Goal: Transaction & Acquisition: Purchase product/service

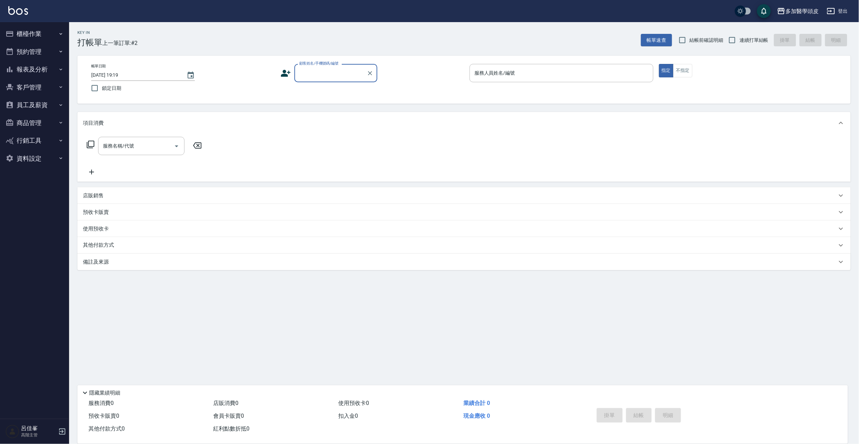
click at [347, 72] on input "顧客姓名/手機號碼/編號" at bounding box center [330, 73] width 66 height 12
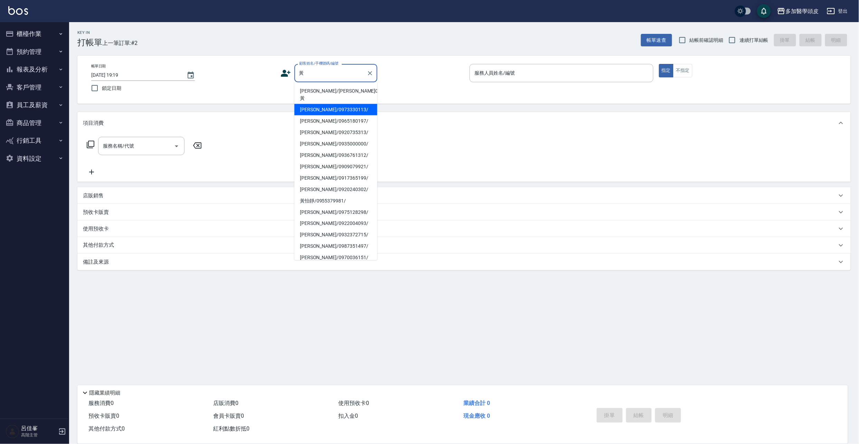
click at [347, 104] on li "[PERSON_NAME]/0973330113/" at bounding box center [335, 109] width 83 height 11
type input "[PERSON_NAME]/0973330113/"
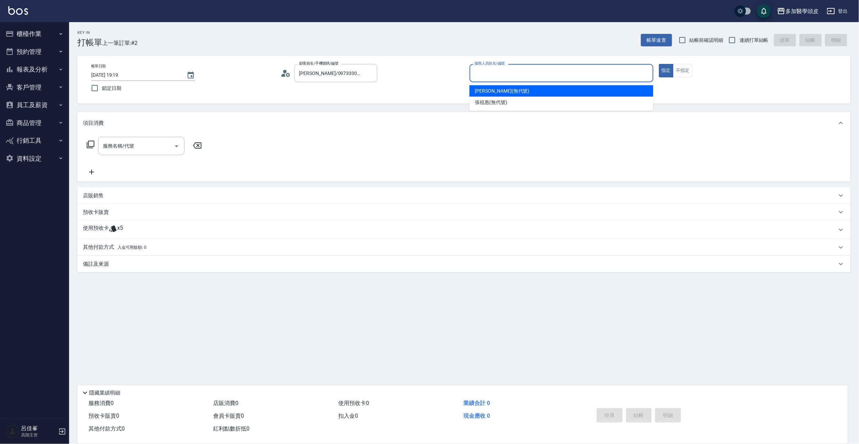
click at [512, 71] on input "服務人員姓名/編號" at bounding box center [562, 73] width 178 height 12
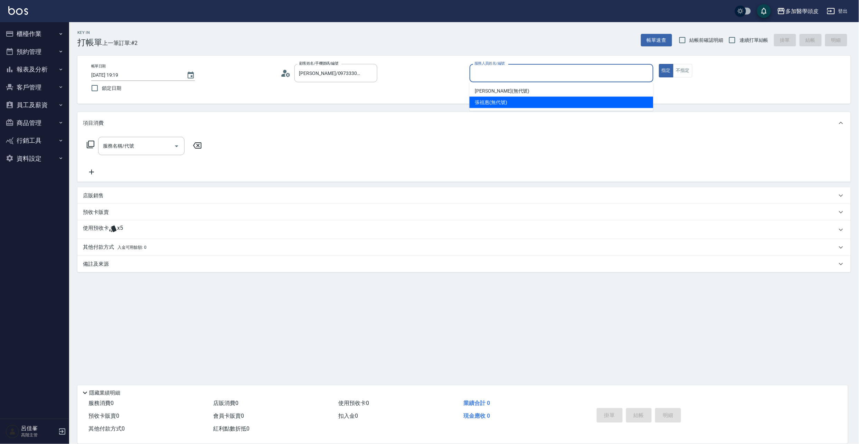
click at [493, 102] on span "[PERSON_NAME](無代號)" at bounding box center [491, 102] width 32 height 7
type input "[PERSON_NAME](無代號)"
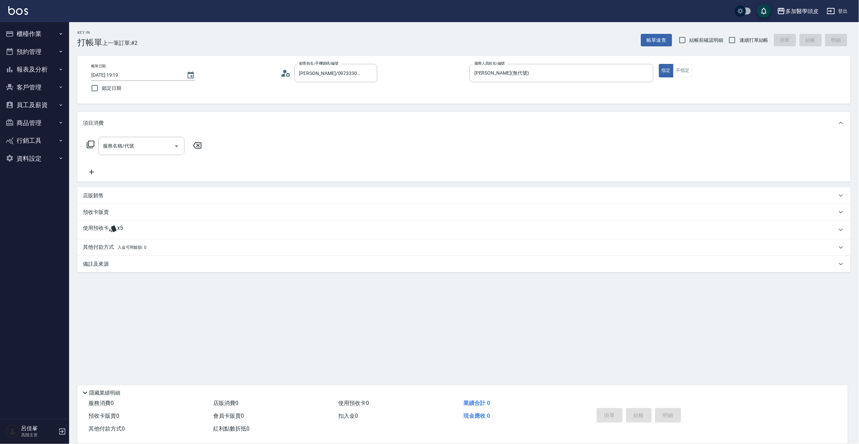
click at [91, 213] on p "預收卡販賣" at bounding box center [96, 212] width 26 height 7
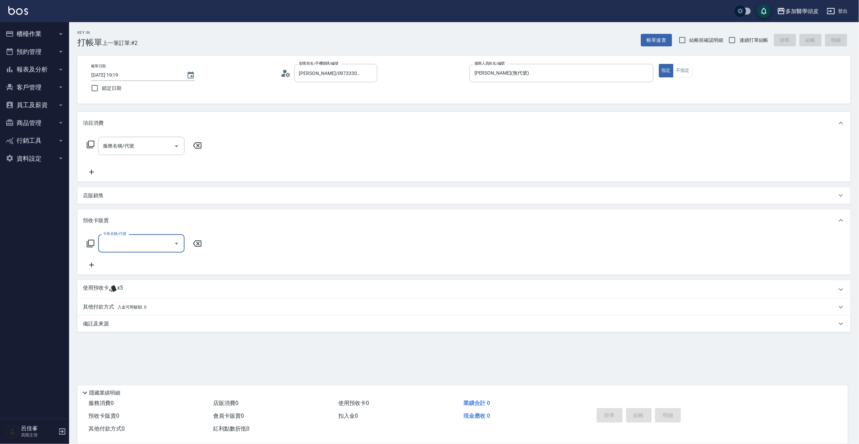
click at [93, 196] on p "店販銷售" at bounding box center [93, 195] width 21 height 7
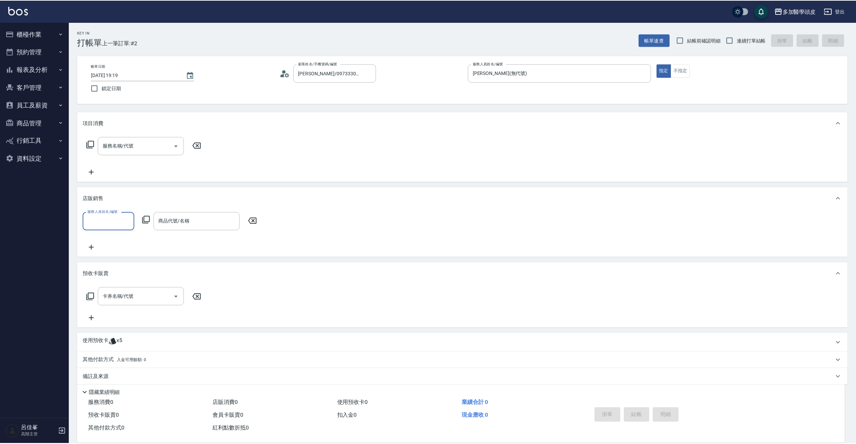
scroll to position [0, 0]
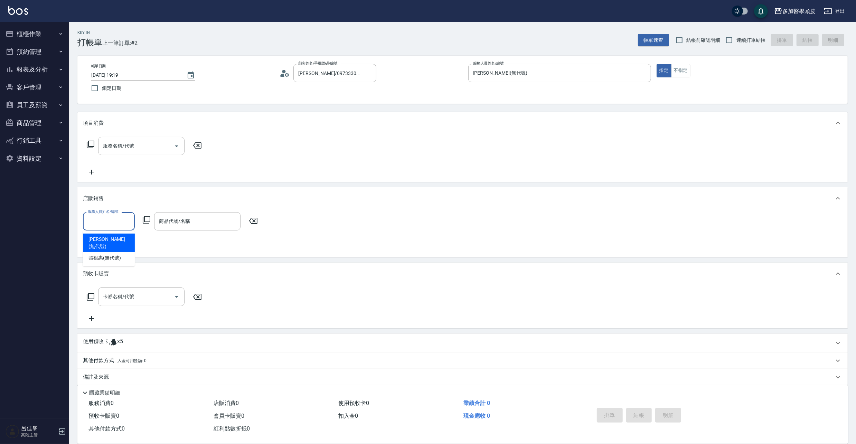
click at [129, 227] on input "服務人員姓名/編號" at bounding box center [109, 221] width 46 height 12
click at [121, 252] on div "[PERSON_NAME](無代號)" at bounding box center [109, 257] width 52 height 11
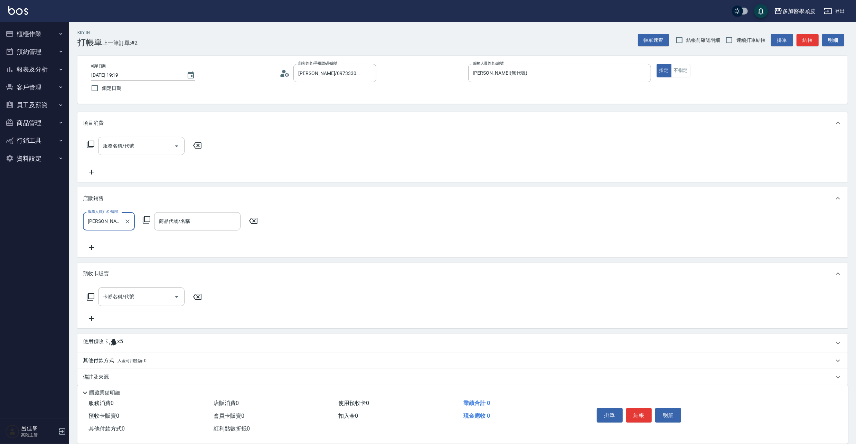
type input "[PERSON_NAME](無代號)"
click at [224, 224] on input "商品代號/名稱" at bounding box center [197, 221] width 80 height 12
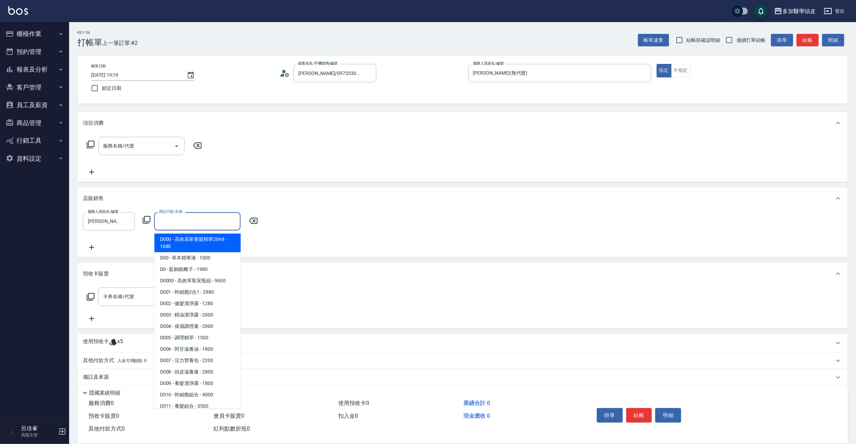
click at [213, 240] on span "D000 - 高效居家養髮精華20ml - 1680" at bounding box center [197, 243] width 86 height 19
type input "高效居家養髮精華20ml"
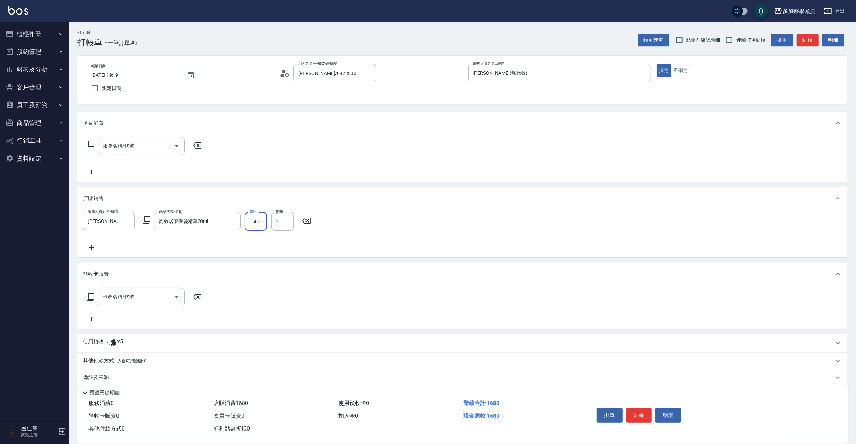
click at [265, 220] on input "1680" at bounding box center [256, 221] width 22 height 19
type input "1152"
click at [92, 248] on icon at bounding box center [91, 248] width 17 height 8
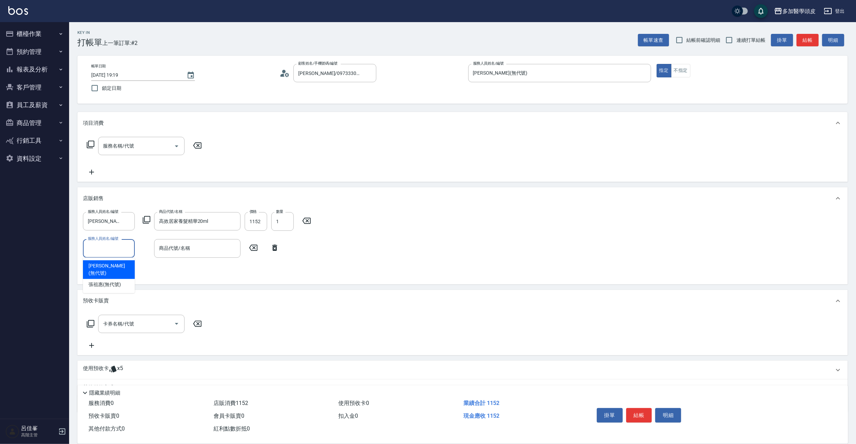
click at [116, 247] on input "服務人員姓名/編號" at bounding box center [109, 248] width 46 height 12
click at [119, 281] on span "[PERSON_NAME](無代號)" at bounding box center [104, 284] width 32 height 7
type input "[PERSON_NAME](無代號)"
click at [221, 249] on input "商品代號/名稱" at bounding box center [197, 248] width 80 height 12
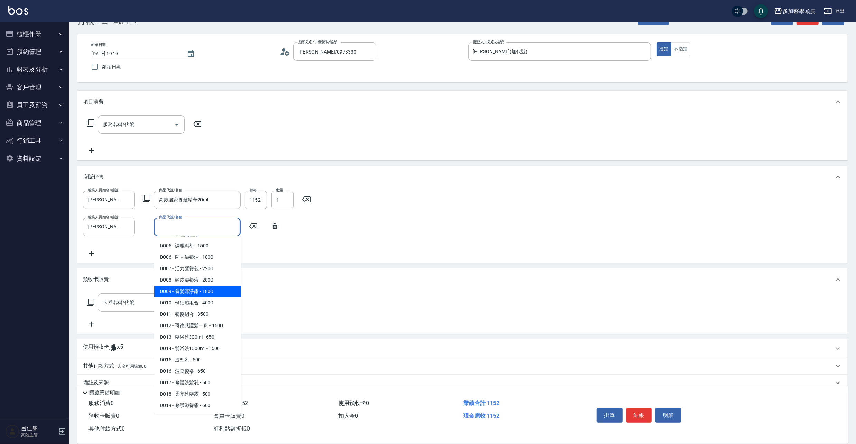
scroll to position [33, 0]
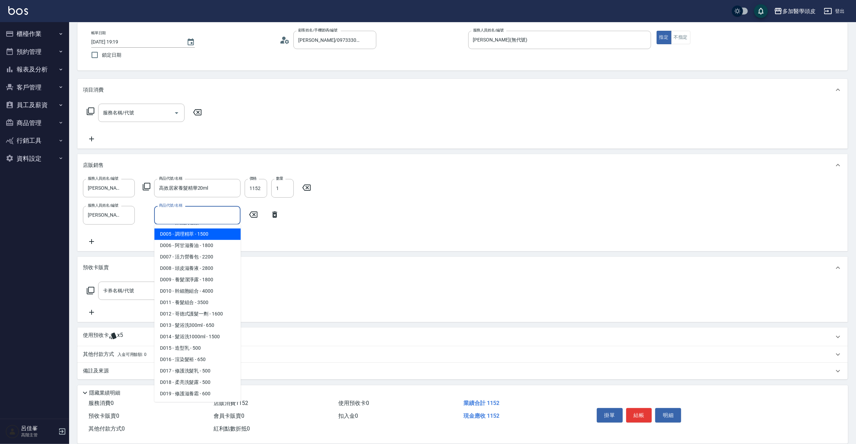
click at [207, 237] on span "D005 - 調理精萃 - 1500" at bounding box center [197, 233] width 86 height 11
type input "調理精萃"
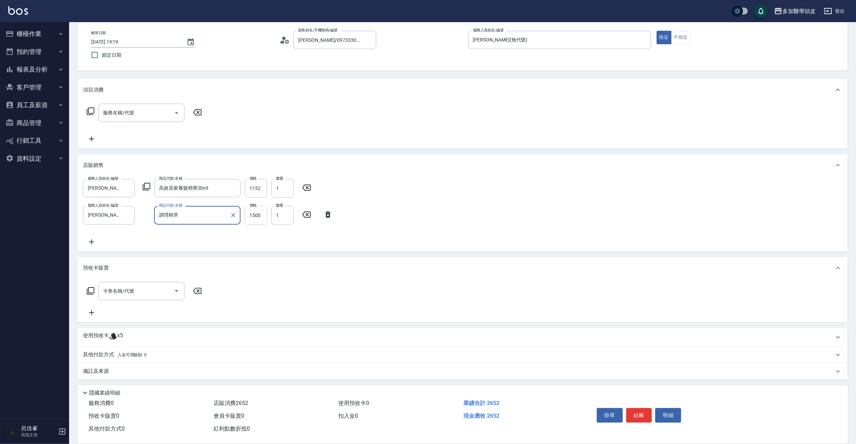
click at [264, 217] on input "1500" at bounding box center [256, 215] width 22 height 19
type input "1200"
click at [264, 184] on input "1152" at bounding box center [256, 188] width 22 height 19
type input "1512"
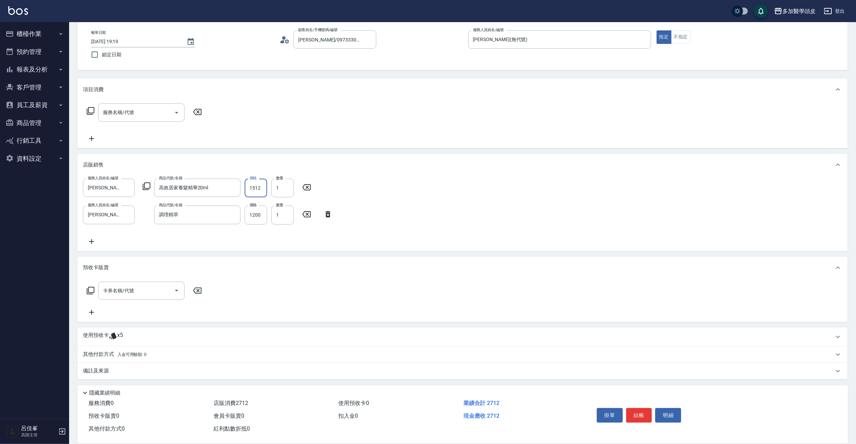
click at [123, 355] on span "入金可用餘額: 0" at bounding box center [131, 354] width 29 height 5
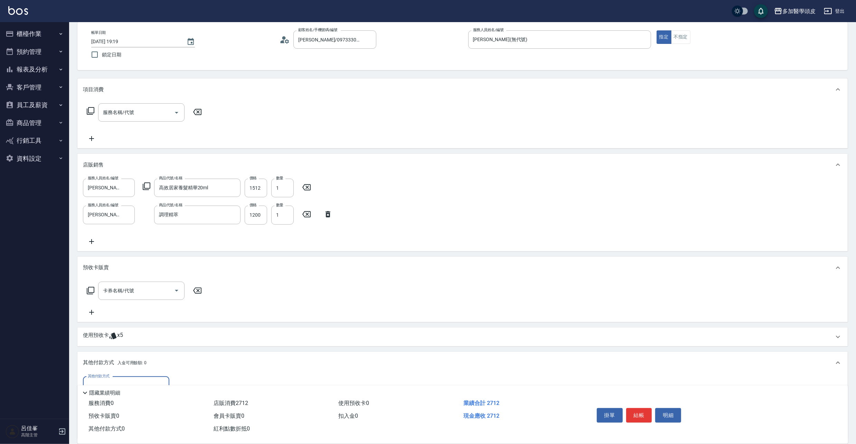
scroll to position [115, 0]
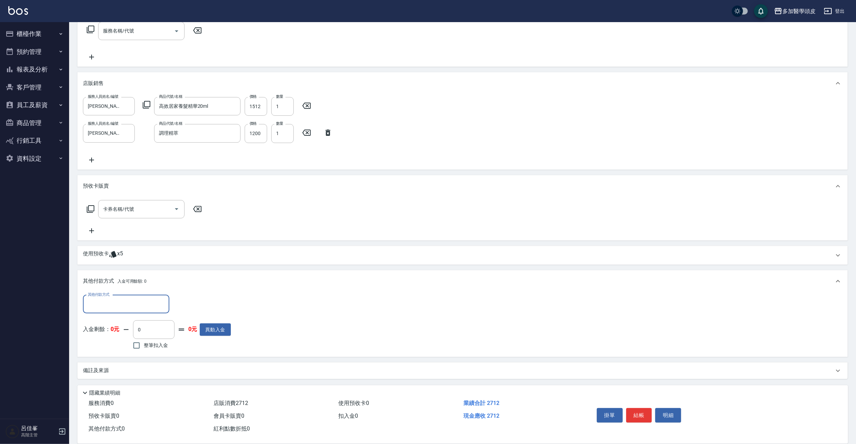
click at [145, 305] on input "其他付款方式" at bounding box center [126, 304] width 80 height 12
click at [132, 322] on span "信用卡" at bounding box center [126, 321] width 86 height 11
type input "信用卡"
click at [196, 304] on input "0" at bounding box center [199, 304] width 52 height 19
type input "2712"
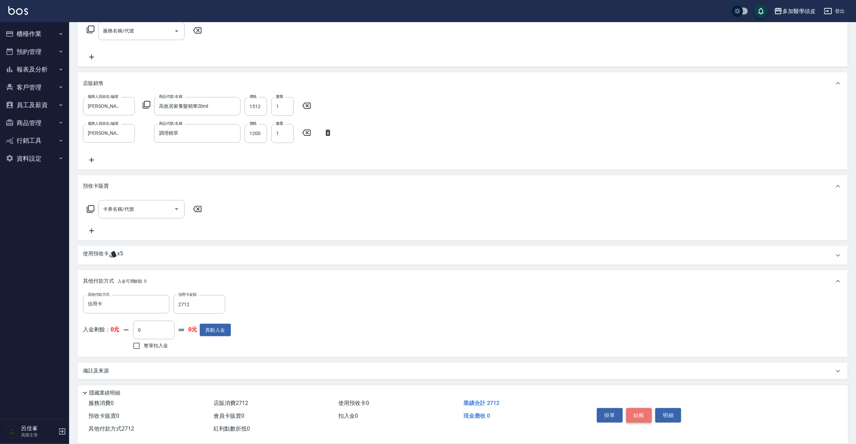
click at [639, 414] on button "結帳" at bounding box center [639, 415] width 26 height 15
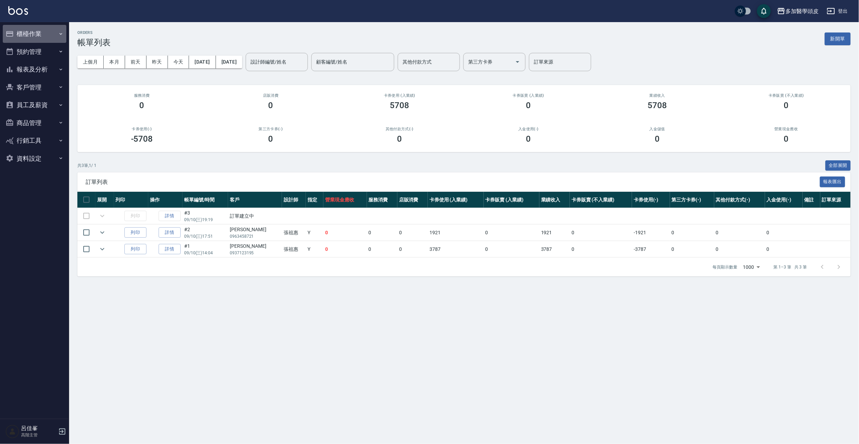
click at [36, 34] on button "櫃檯作業" at bounding box center [35, 34] width 64 height 18
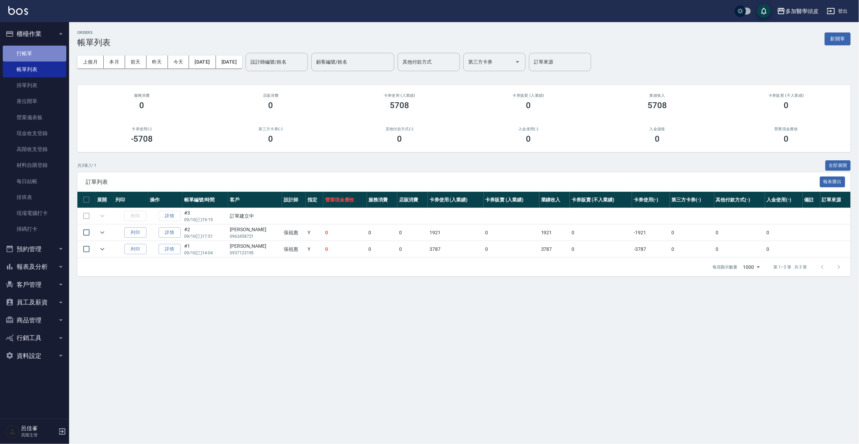
click at [35, 57] on link "打帳單" at bounding box center [35, 54] width 64 height 16
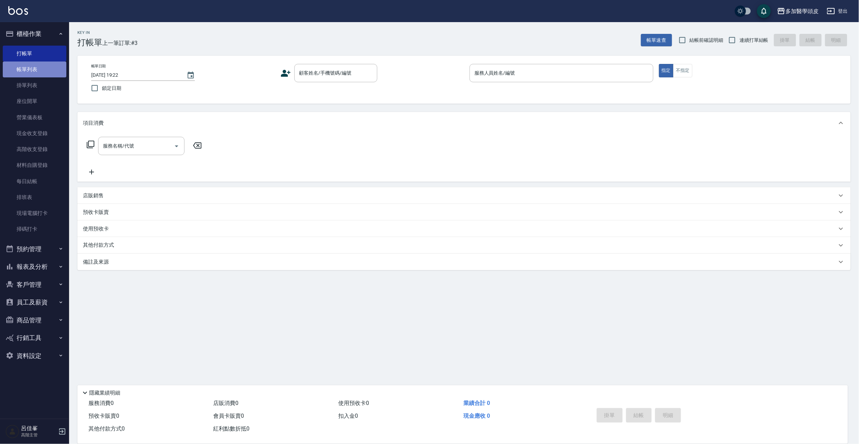
click at [39, 68] on link "帳單列表" at bounding box center [35, 69] width 64 height 16
